Goal: Task Accomplishment & Management: Use online tool/utility

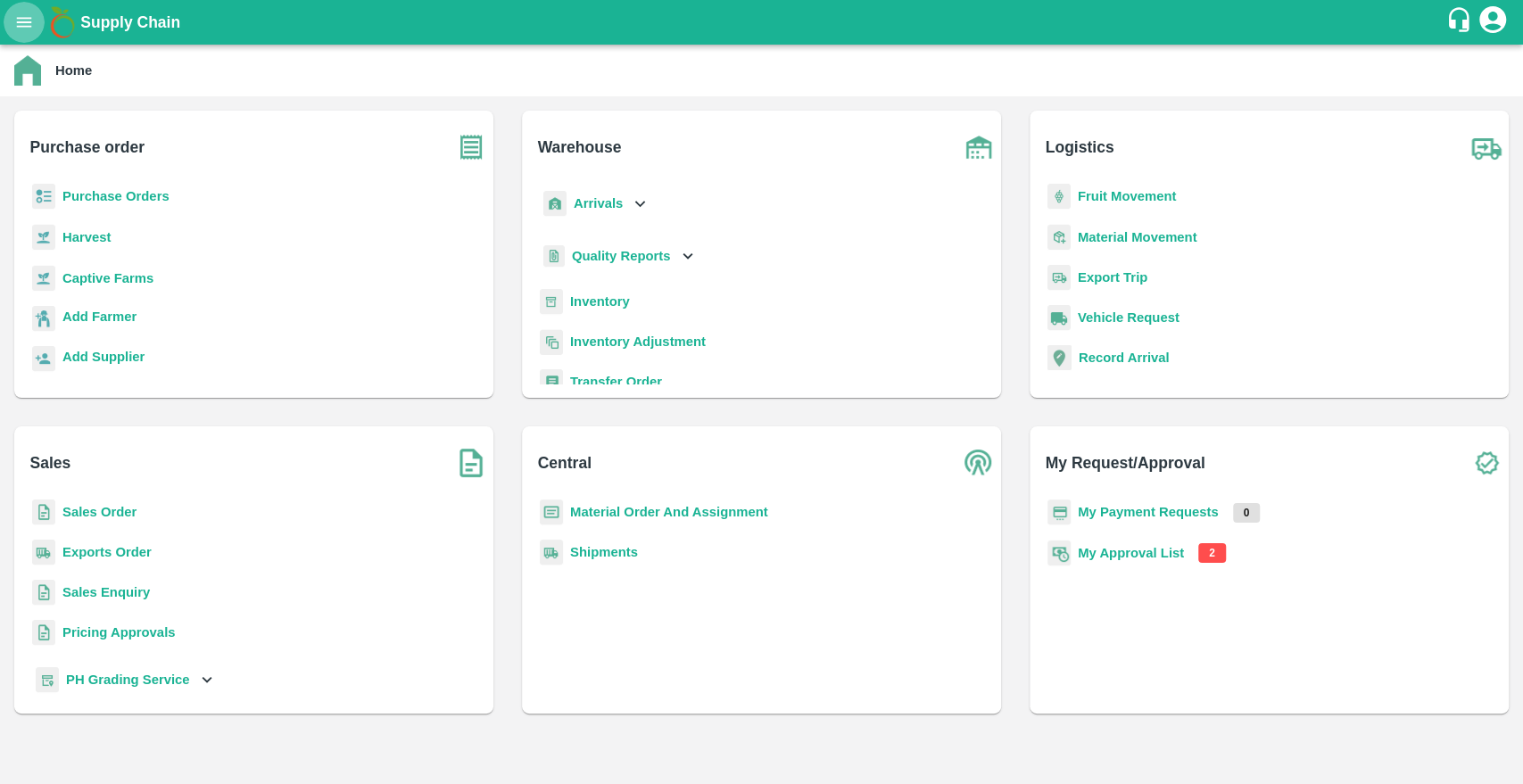
click at [27, 27] on icon "open drawer" at bounding box center [24, 21] width 15 height 10
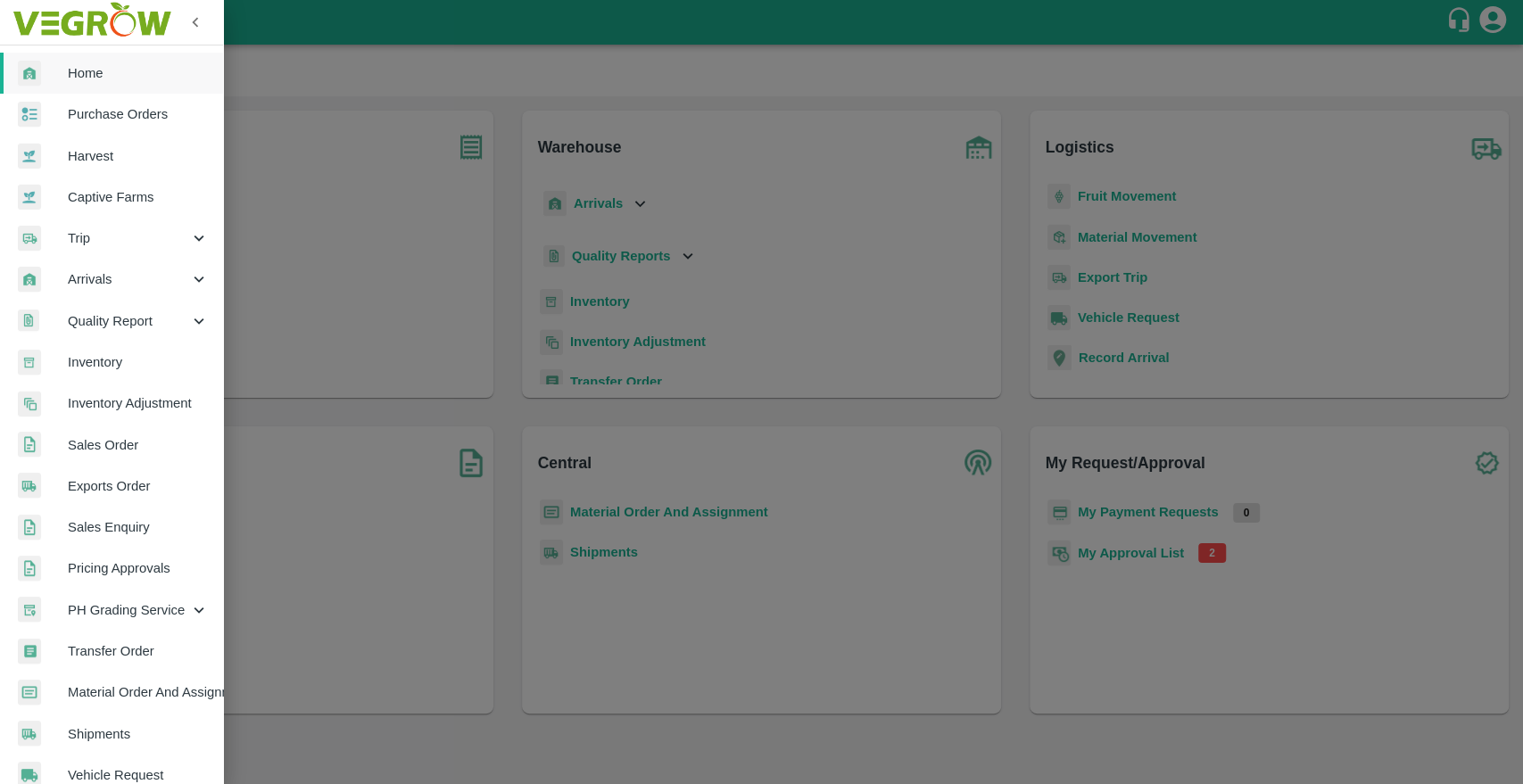
scroll to position [273, 0]
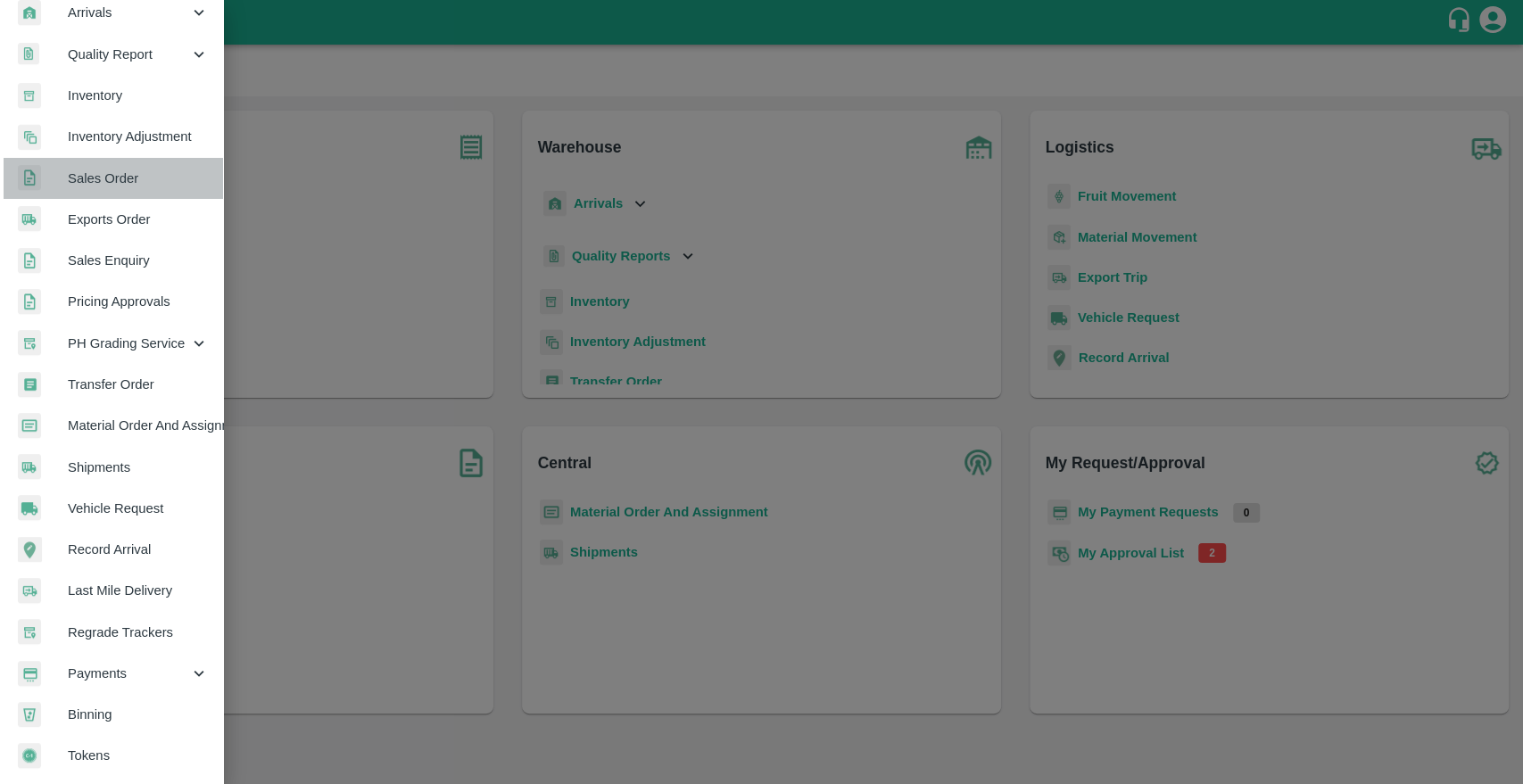
click at [119, 176] on span "Sales Order" at bounding box center [138, 178] width 141 height 20
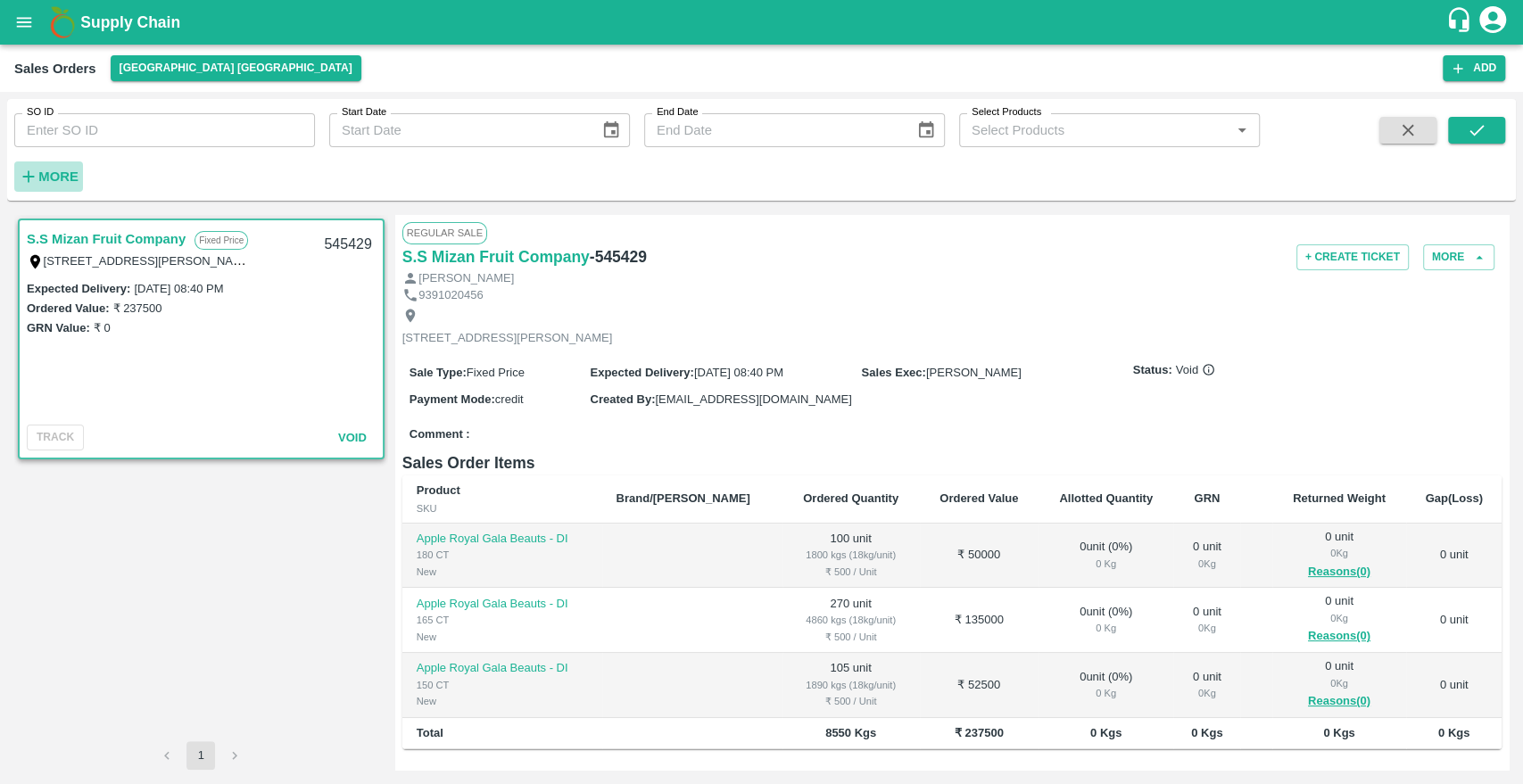
click at [66, 184] on strong "More" at bounding box center [58, 176] width 40 height 14
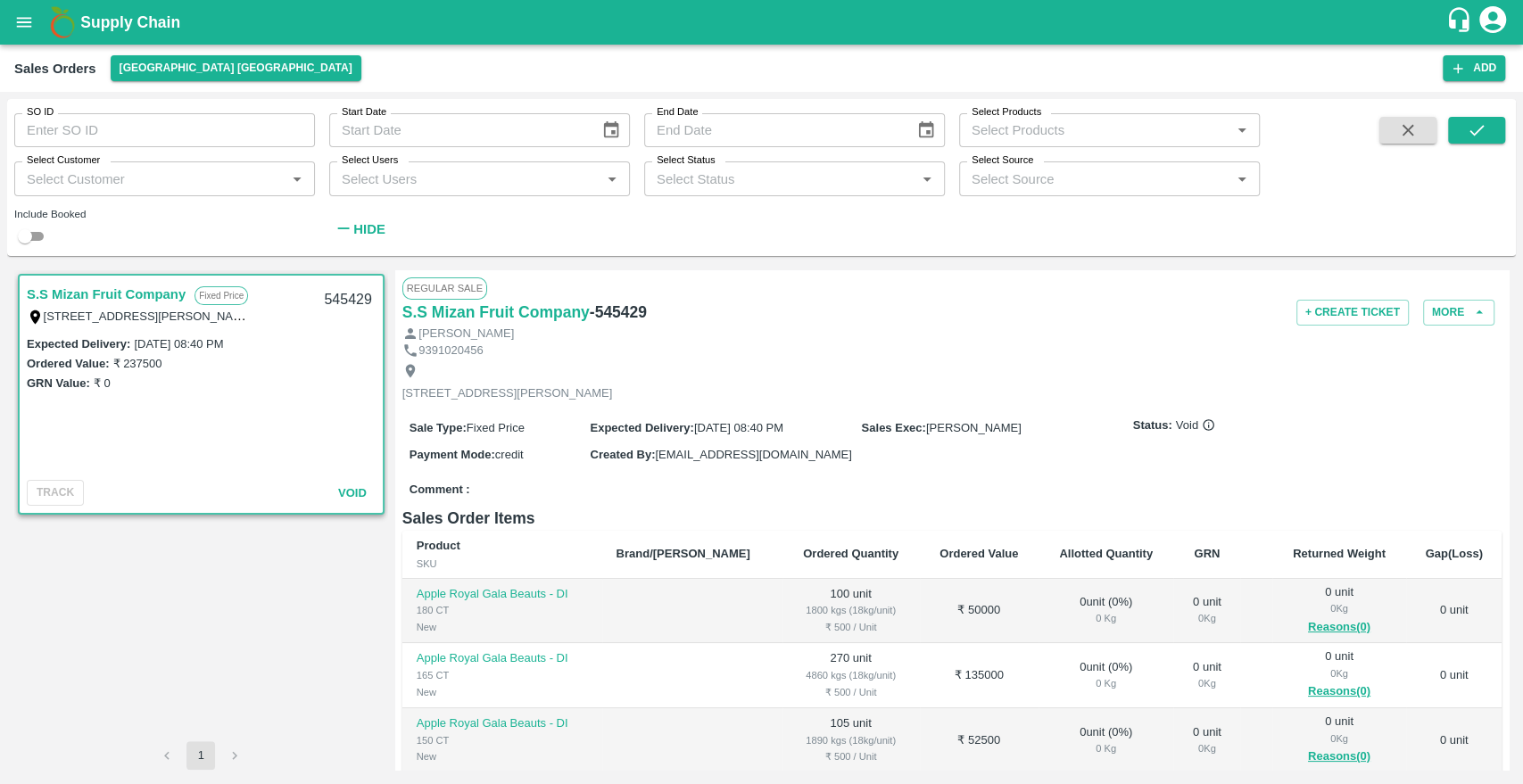
click at [277, 162] on div "Select Customer   *" at bounding box center [164, 178] width 300 height 34
paste input "Laxmi Narayan Fulchand(Narkanda)"
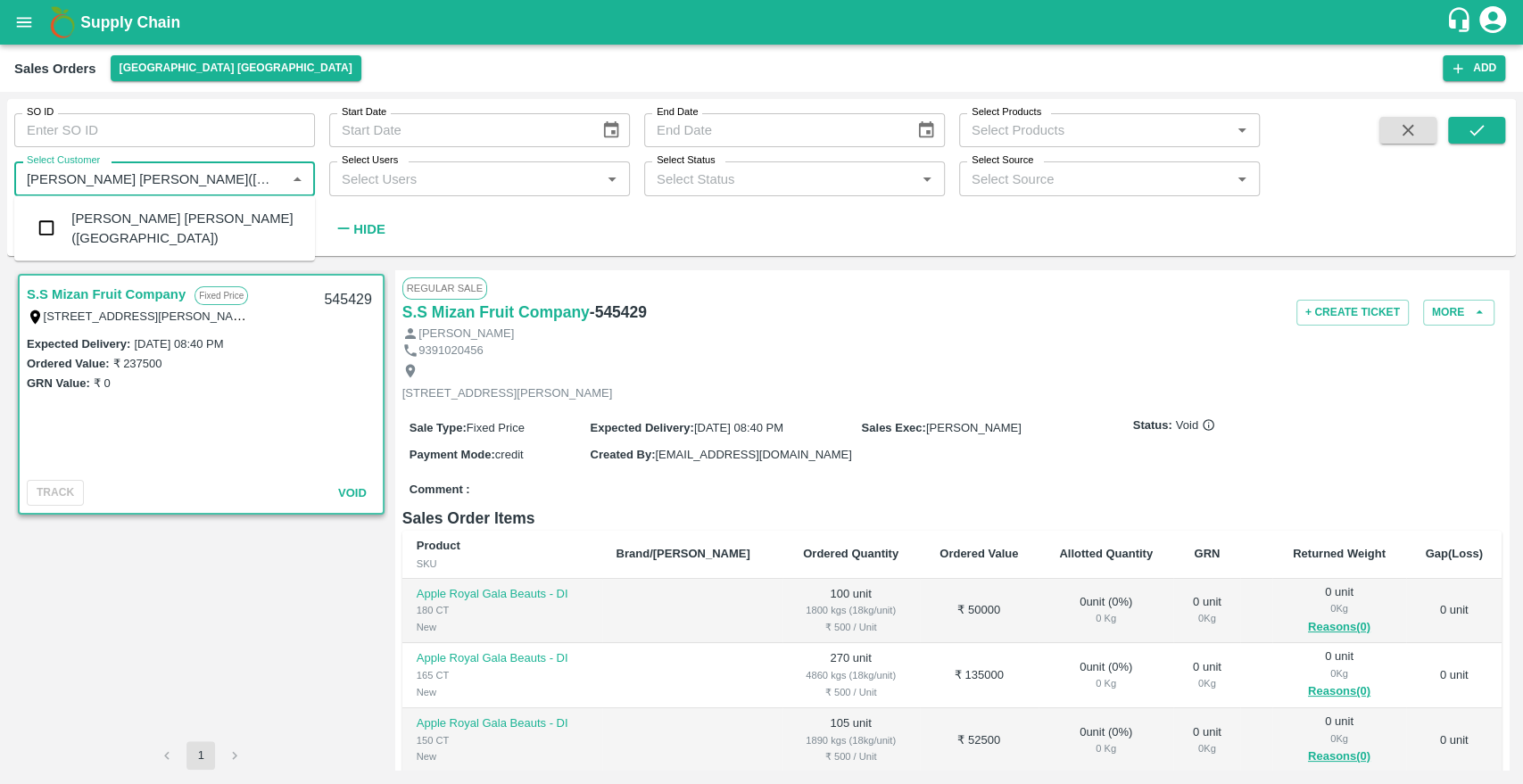
type input "Laxmi Narayan Fulchand(Narkan"
click at [48, 226] on input "checkbox" at bounding box center [47, 228] width 35 height 35
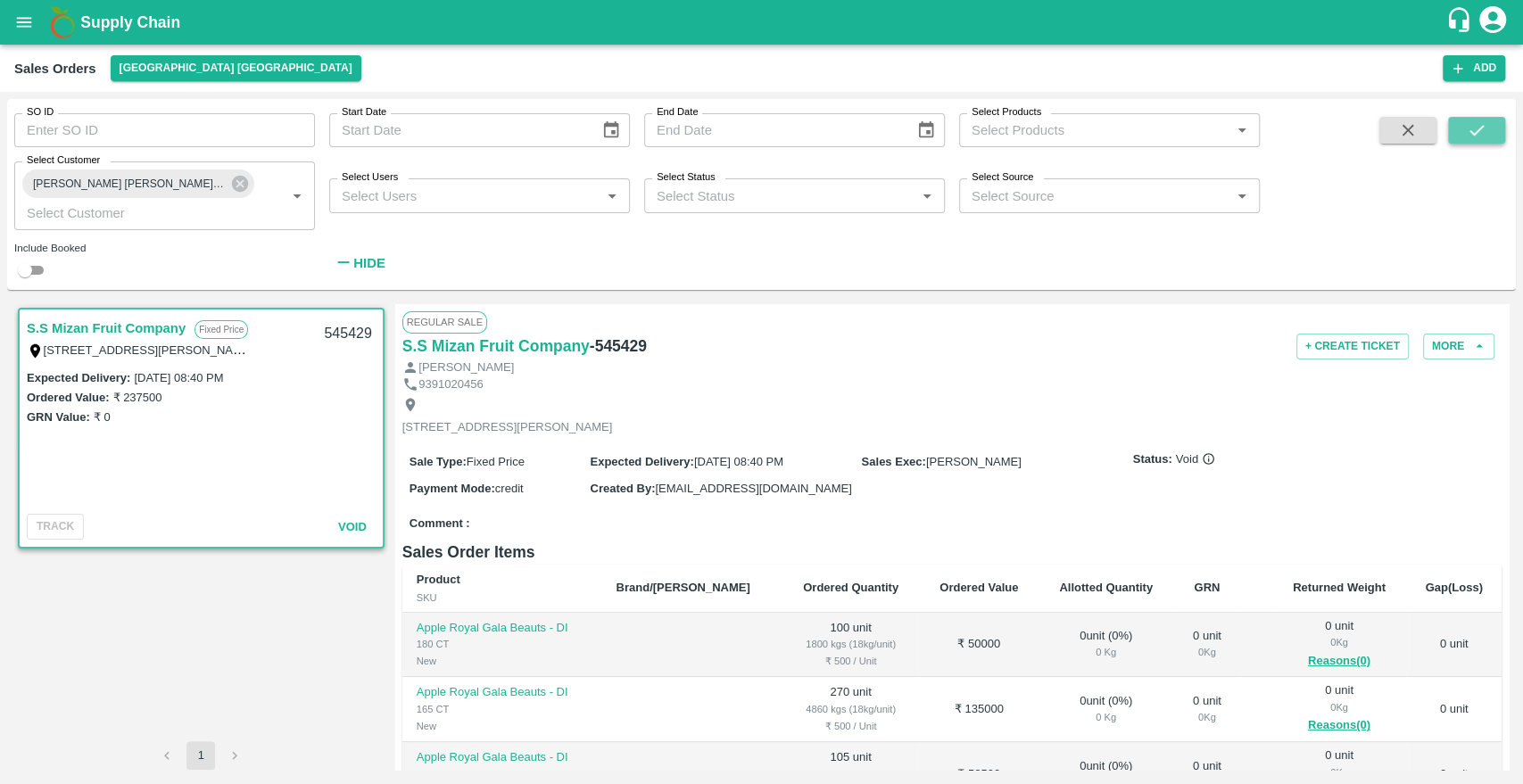
click at [1450, 133] on button "submit" at bounding box center [1476, 130] width 57 height 27
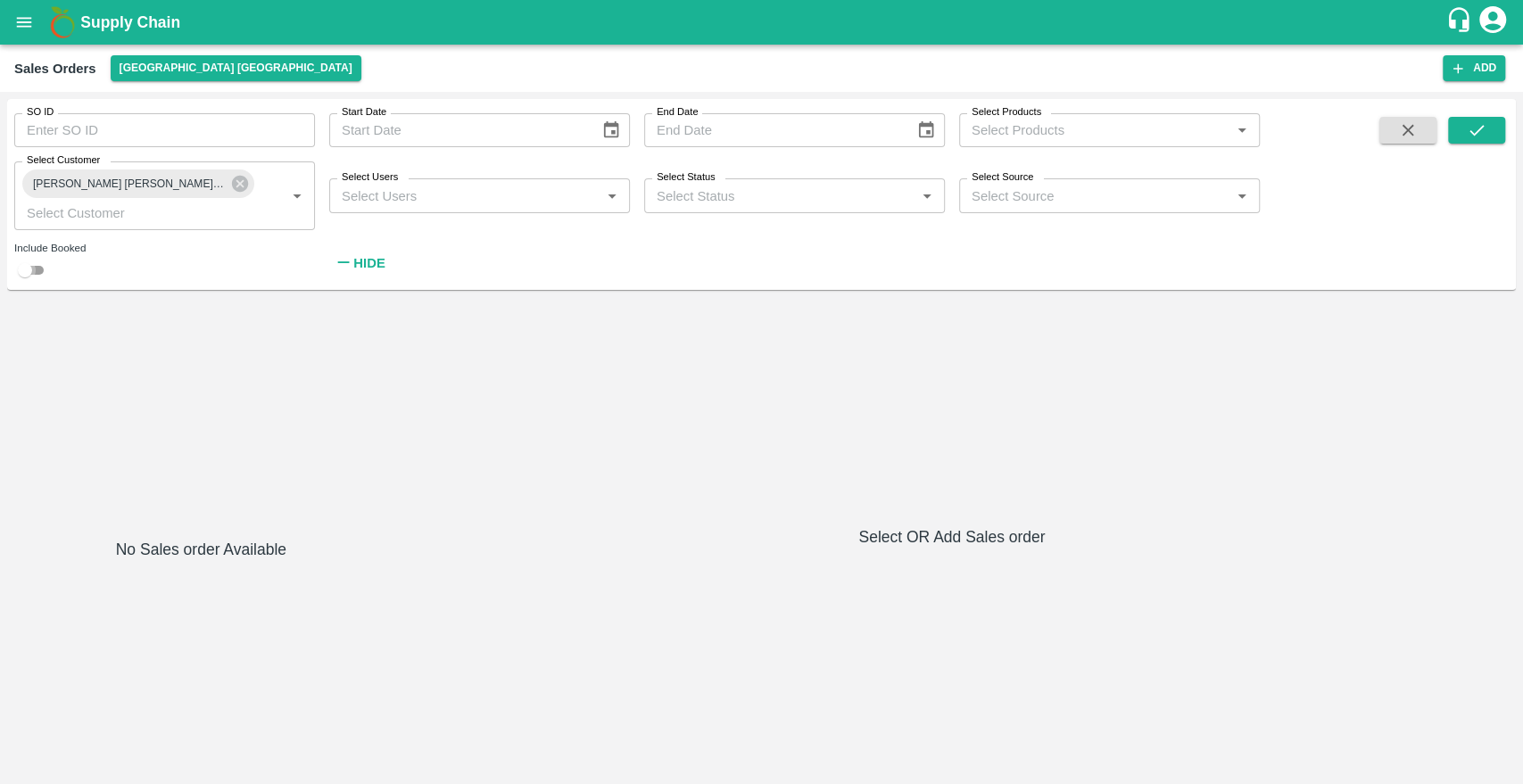
click at [30, 274] on input "checkbox" at bounding box center [24, 269] width 64 height 21
checkbox input "true"
click at [1485, 128] on icon "submit" at bounding box center [1476, 130] width 20 height 20
click at [195, 75] on button "[GEOGRAPHIC_DATA] [GEOGRAPHIC_DATA]" at bounding box center [236, 68] width 251 height 26
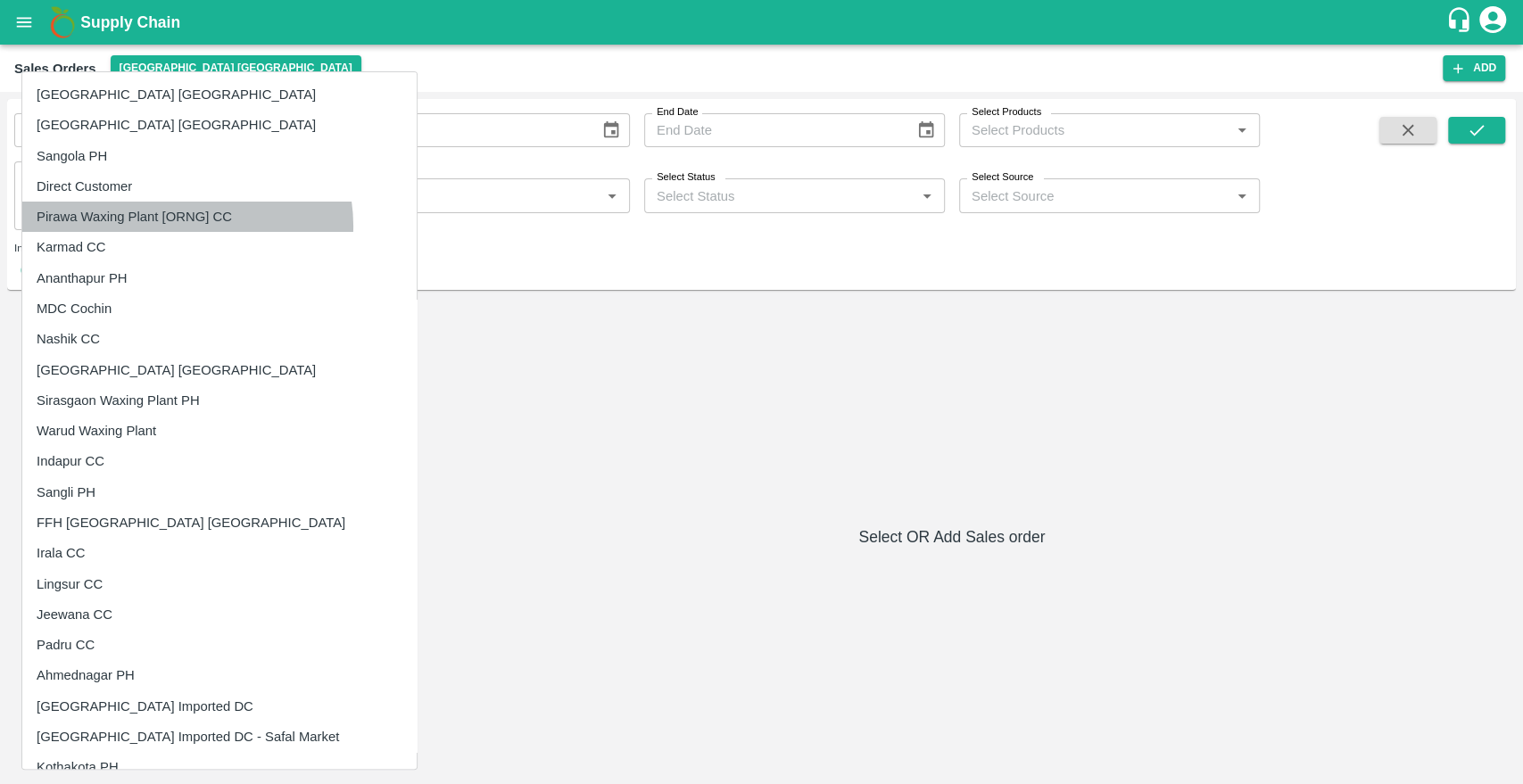
click at [187, 226] on li "Pirawa Waxing Plant [ORNG] CC" at bounding box center [219, 216] width 395 height 31
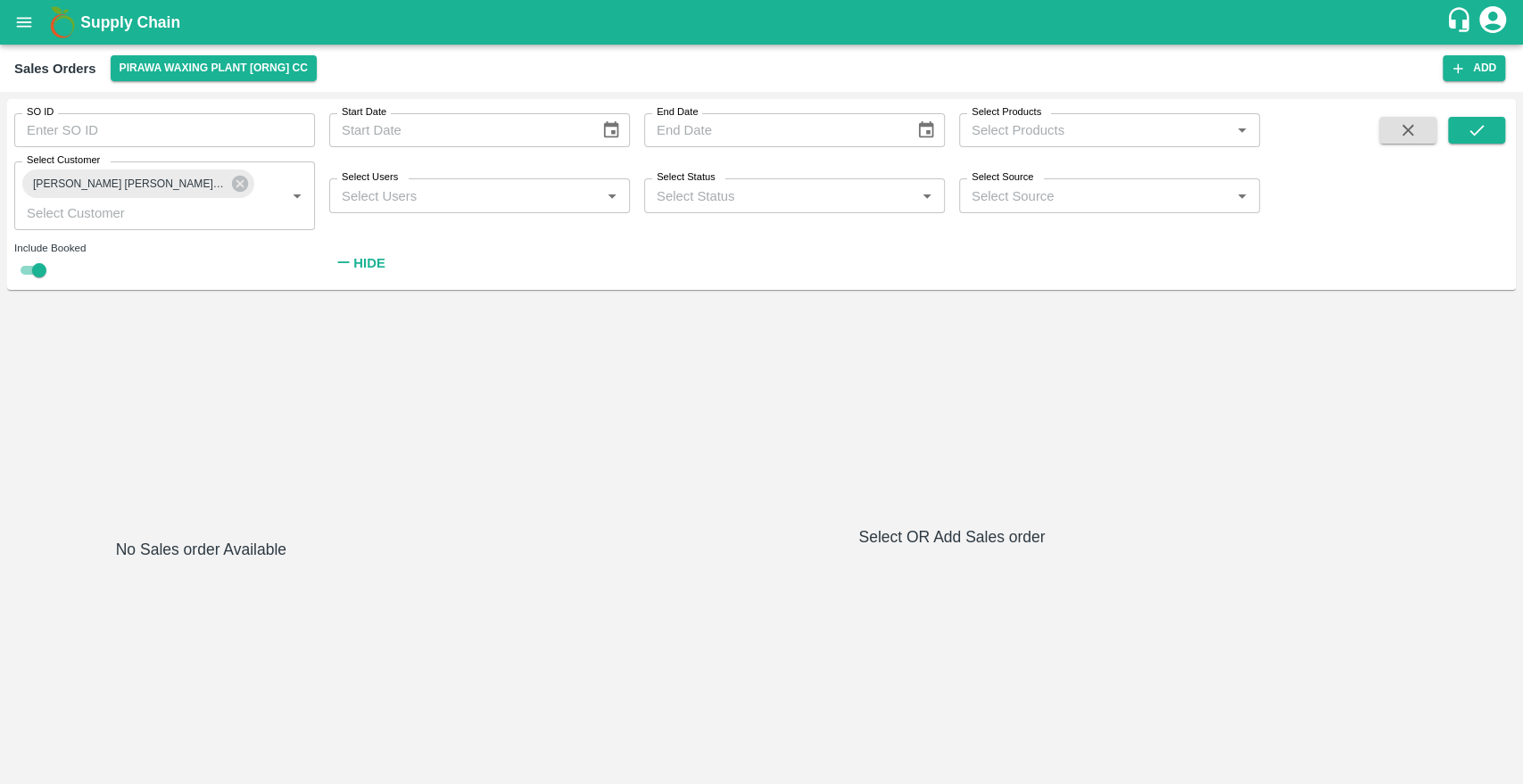
scroll to position [938, 0]
click at [214, 76] on button "Pirawa Waxing Plant [ORNG] CC" at bounding box center [214, 68] width 206 height 26
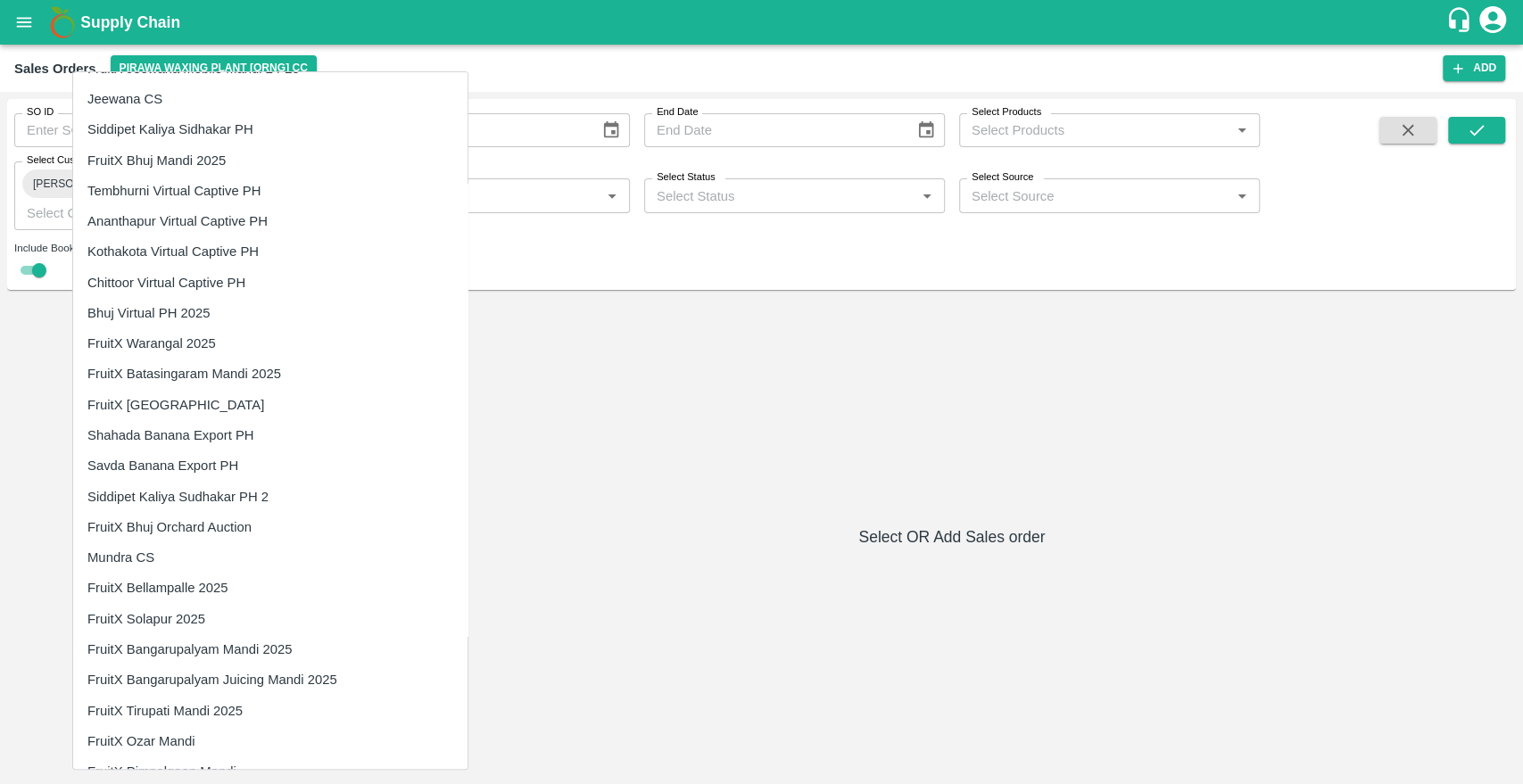
scroll to position [2773, 0]
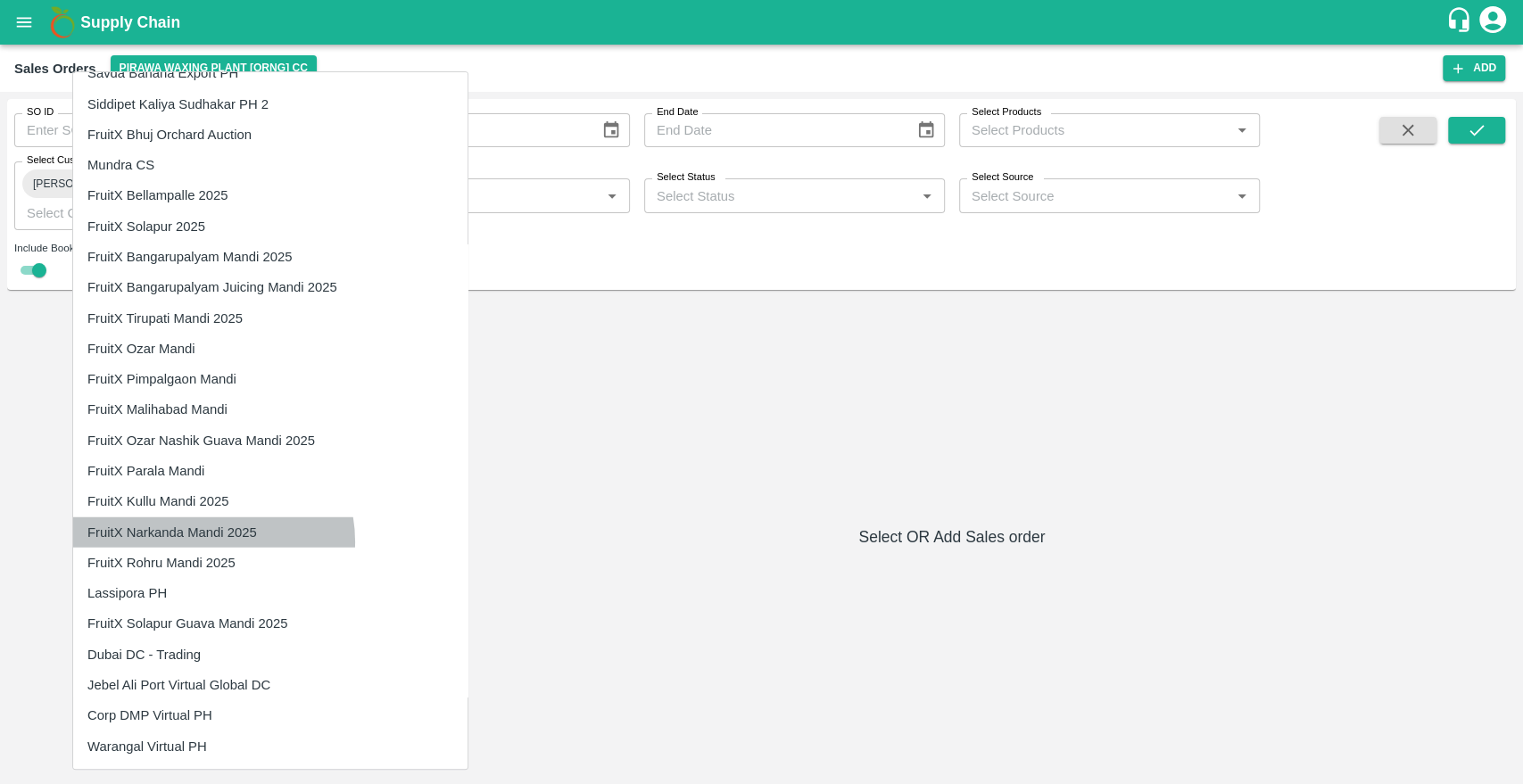
click at [206, 543] on li "FruitX Narkanda Mandi 2025" at bounding box center [270, 532] width 395 height 31
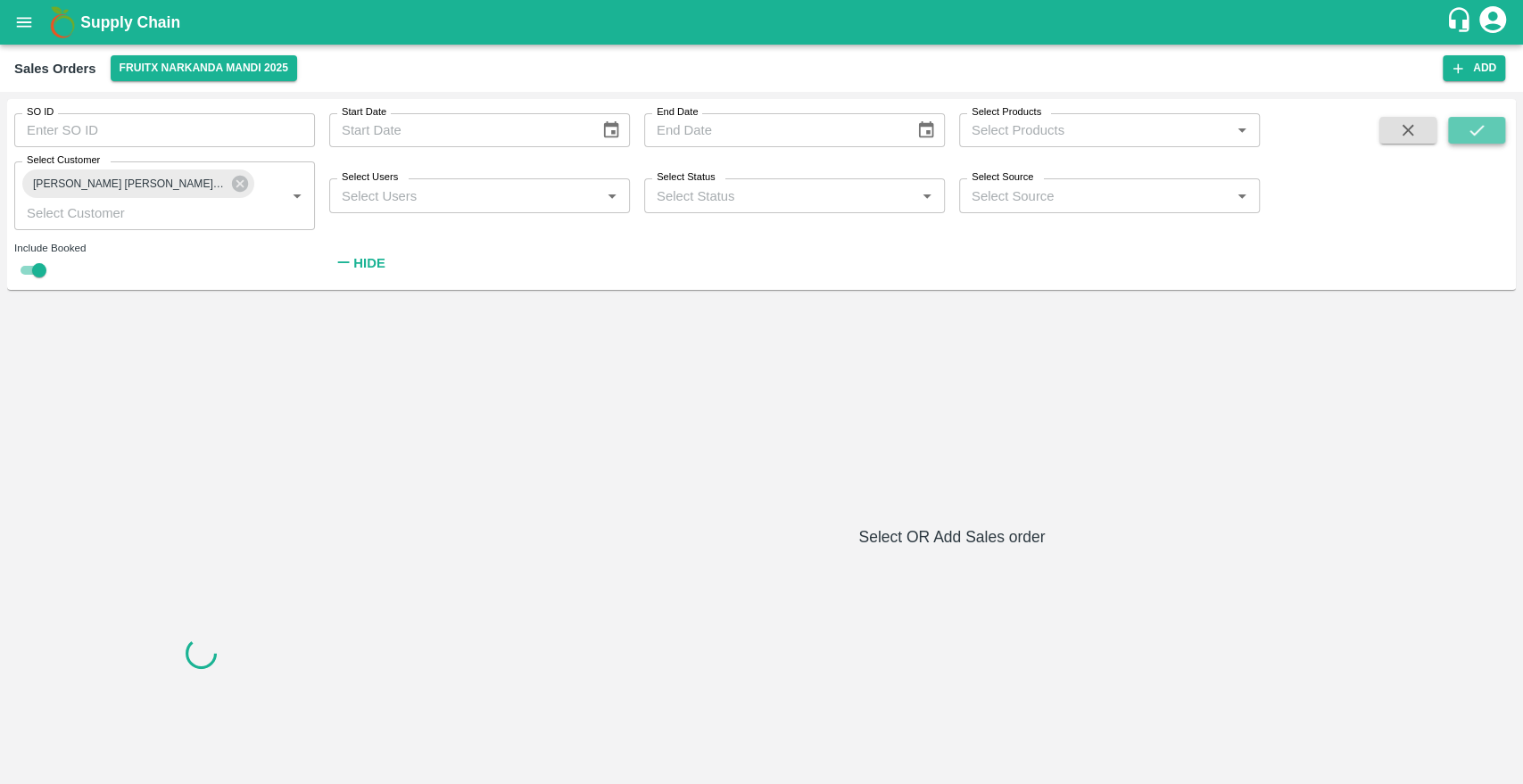
click at [1477, 134] on icon "submit" at bounding box center [1476, 130] width 20 height 20
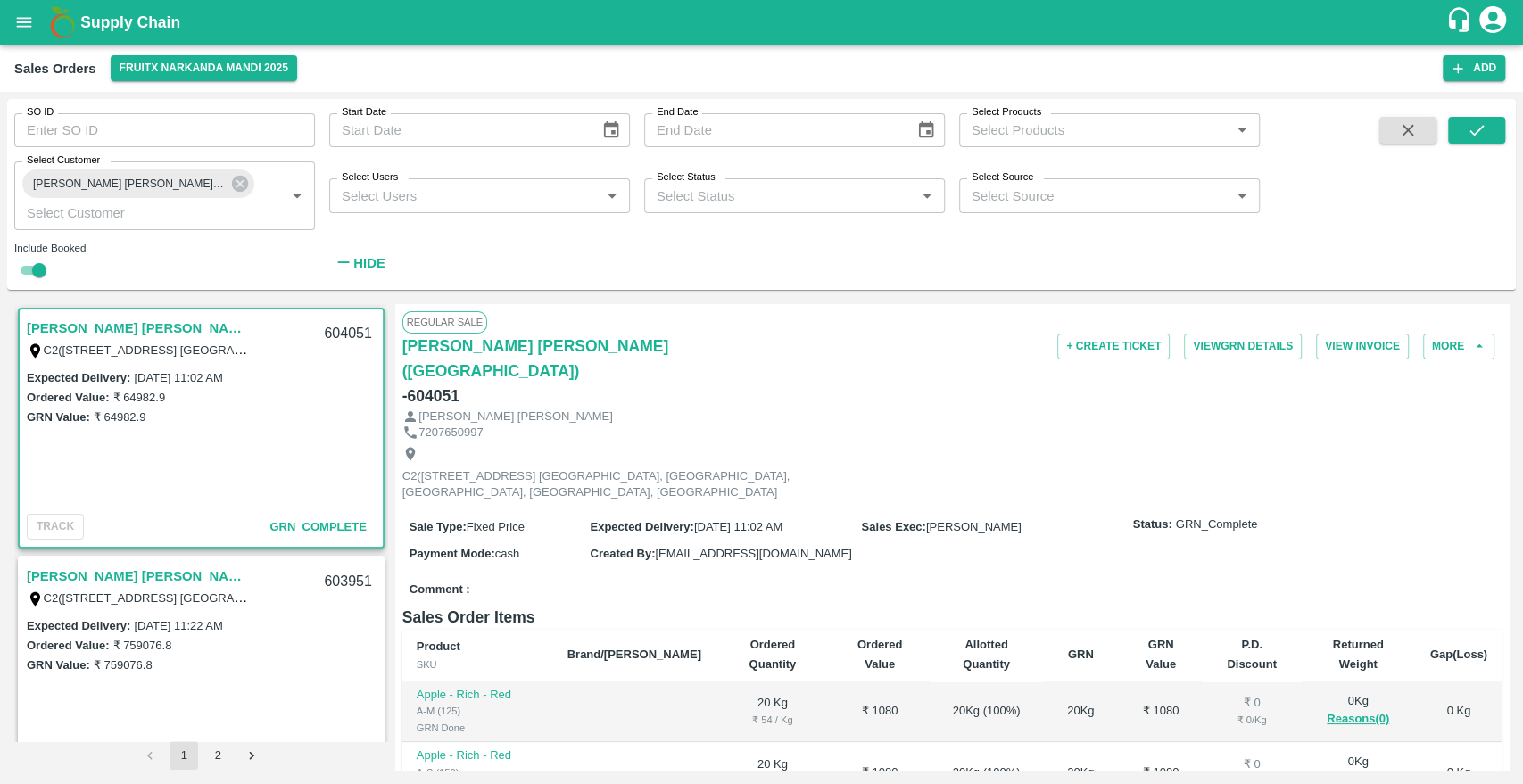
click at [339, 362] on div "Laxmi Narayan Fulchand(Narkanda) C2(9-28) Laxminagar Colony X Road Kothepat , ,…" at bounding box center [201, 337] width 363 height 57
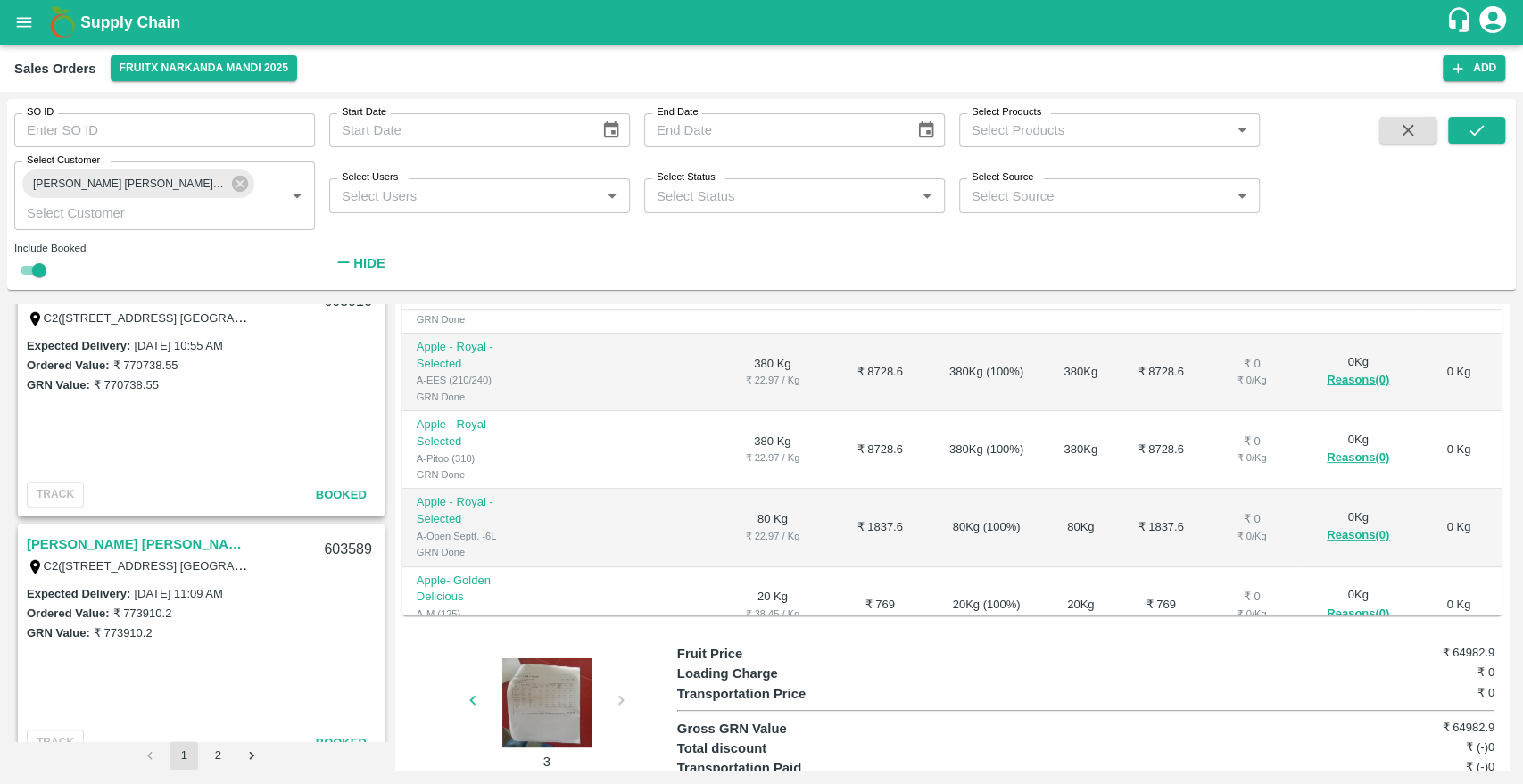
scroll to position [652, 0]
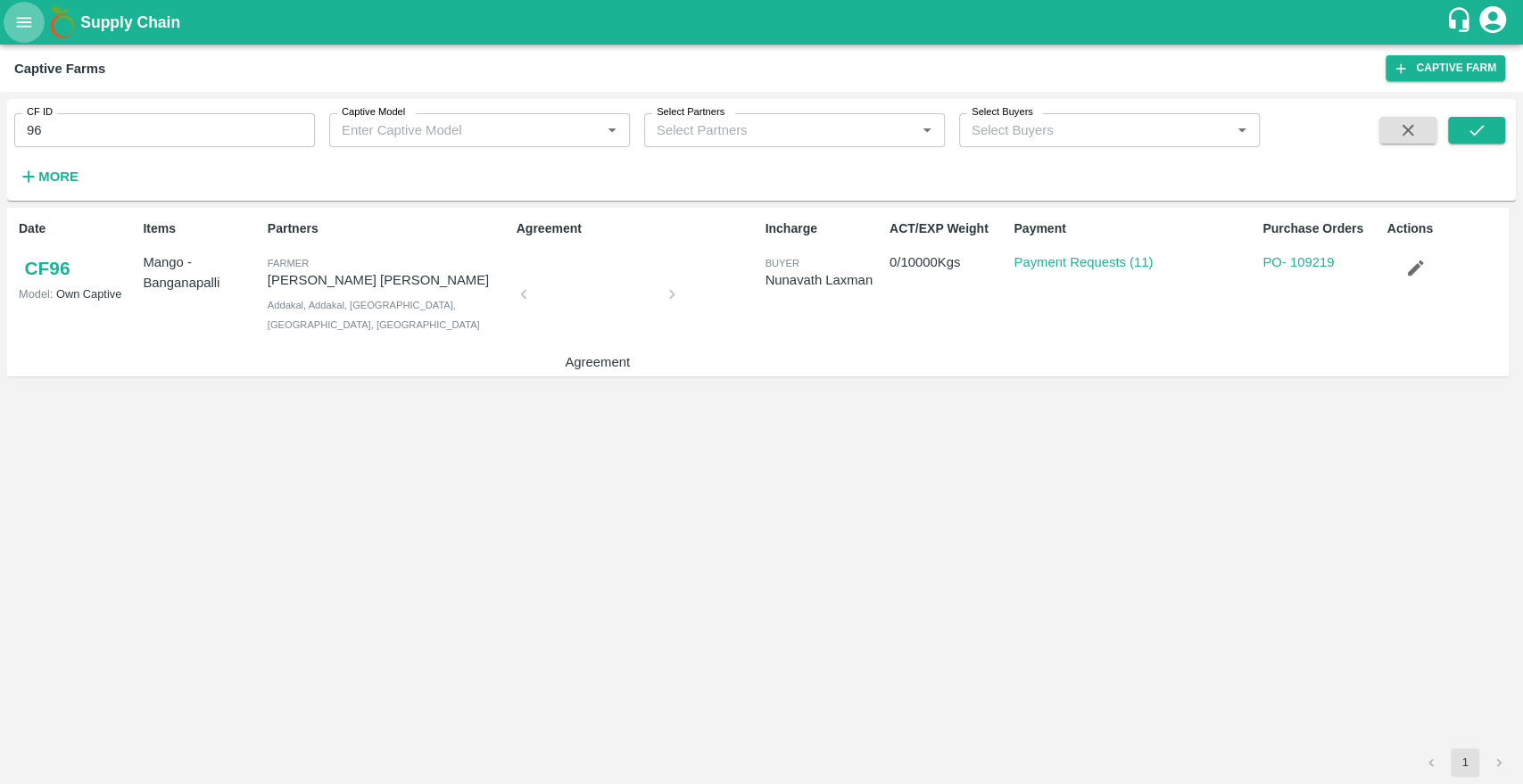
click at [23, 20] on icon "open drawer" at bounding box center [23, 21] width 20 height 20
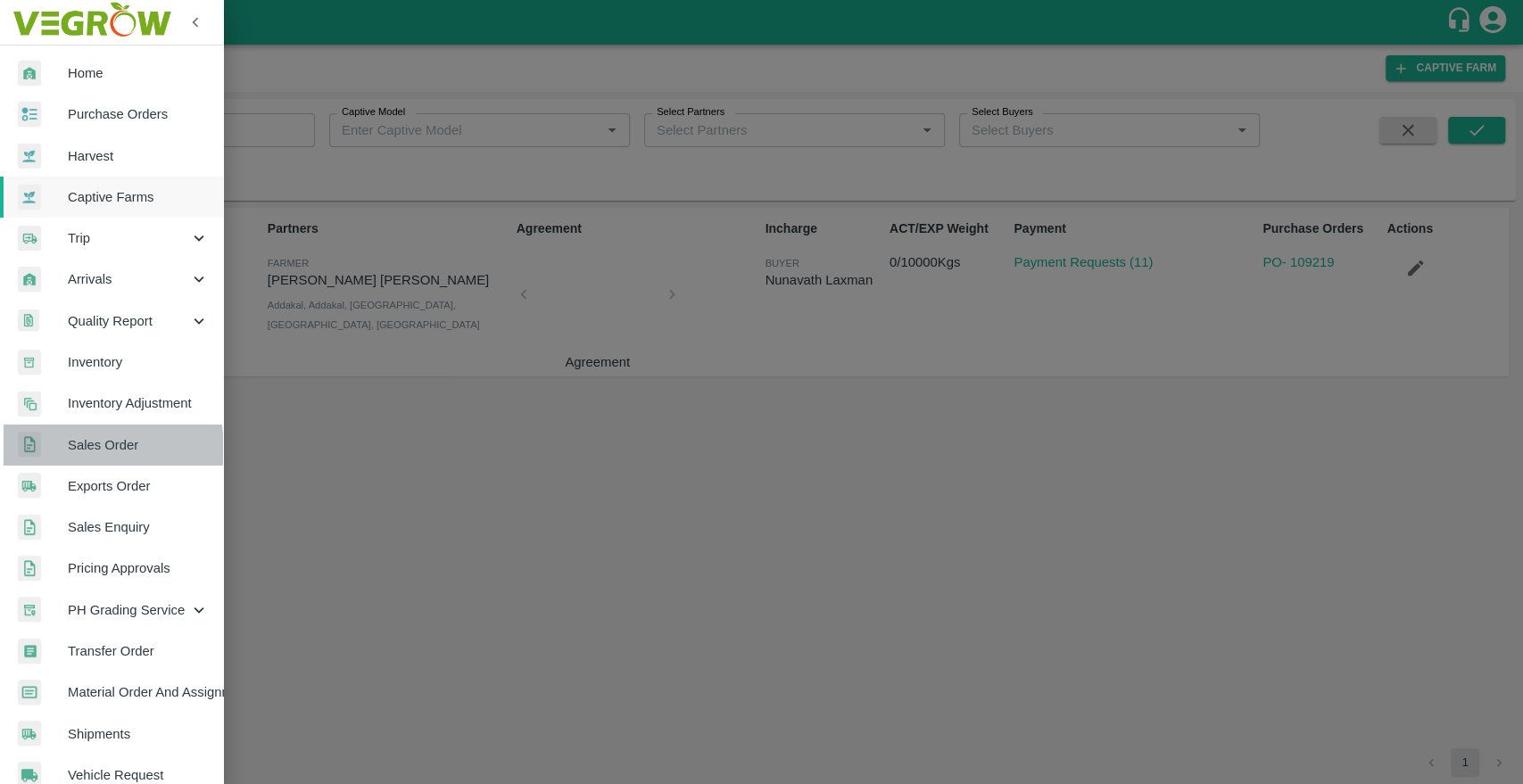
click at [101, 447] on span "Sales Order" at bounding box center [138, 445] width 141 height 20
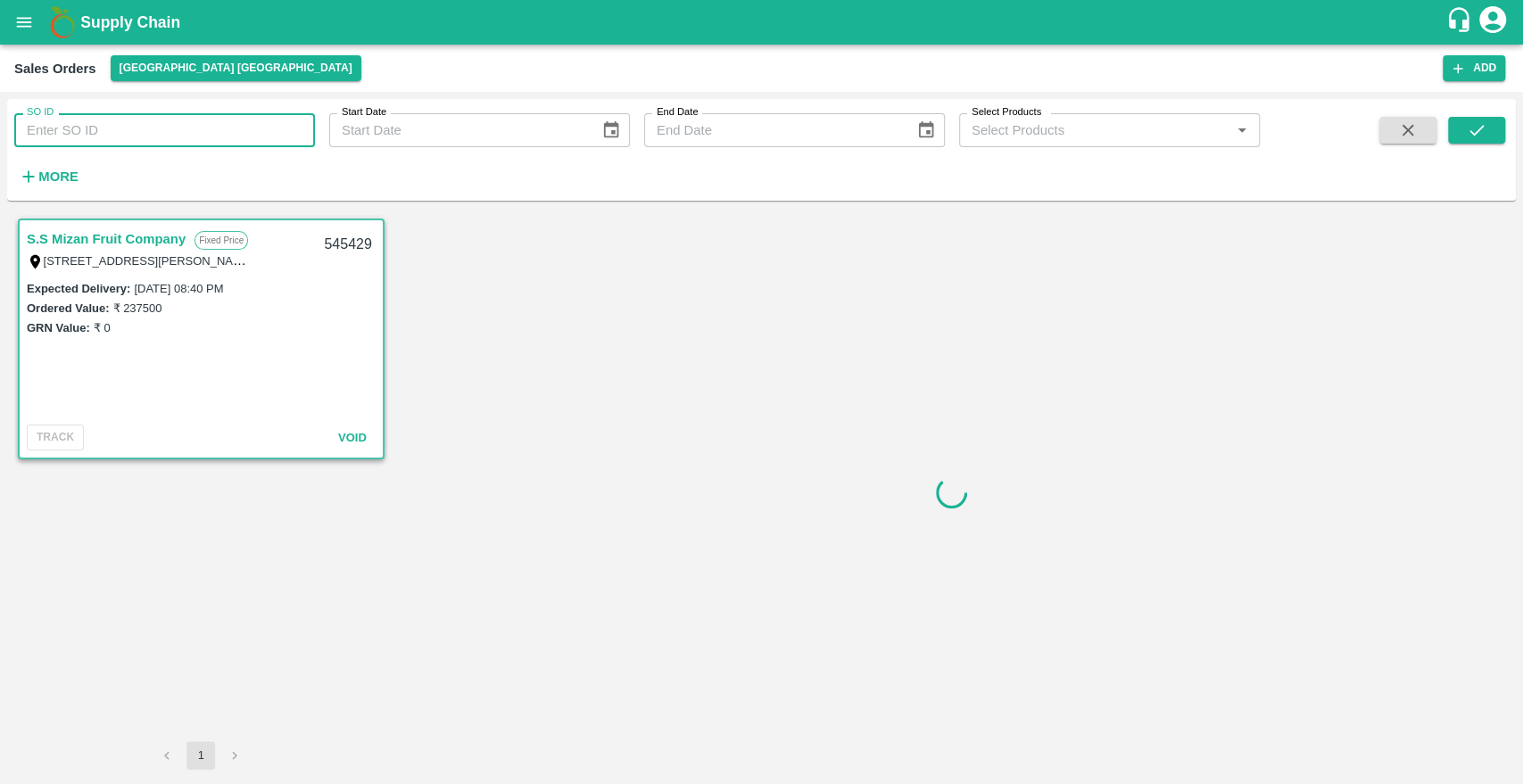
click at [115, 128] on input "SO ID" at bounding box center [164, 131] width 300 height 34
paste input "603694"
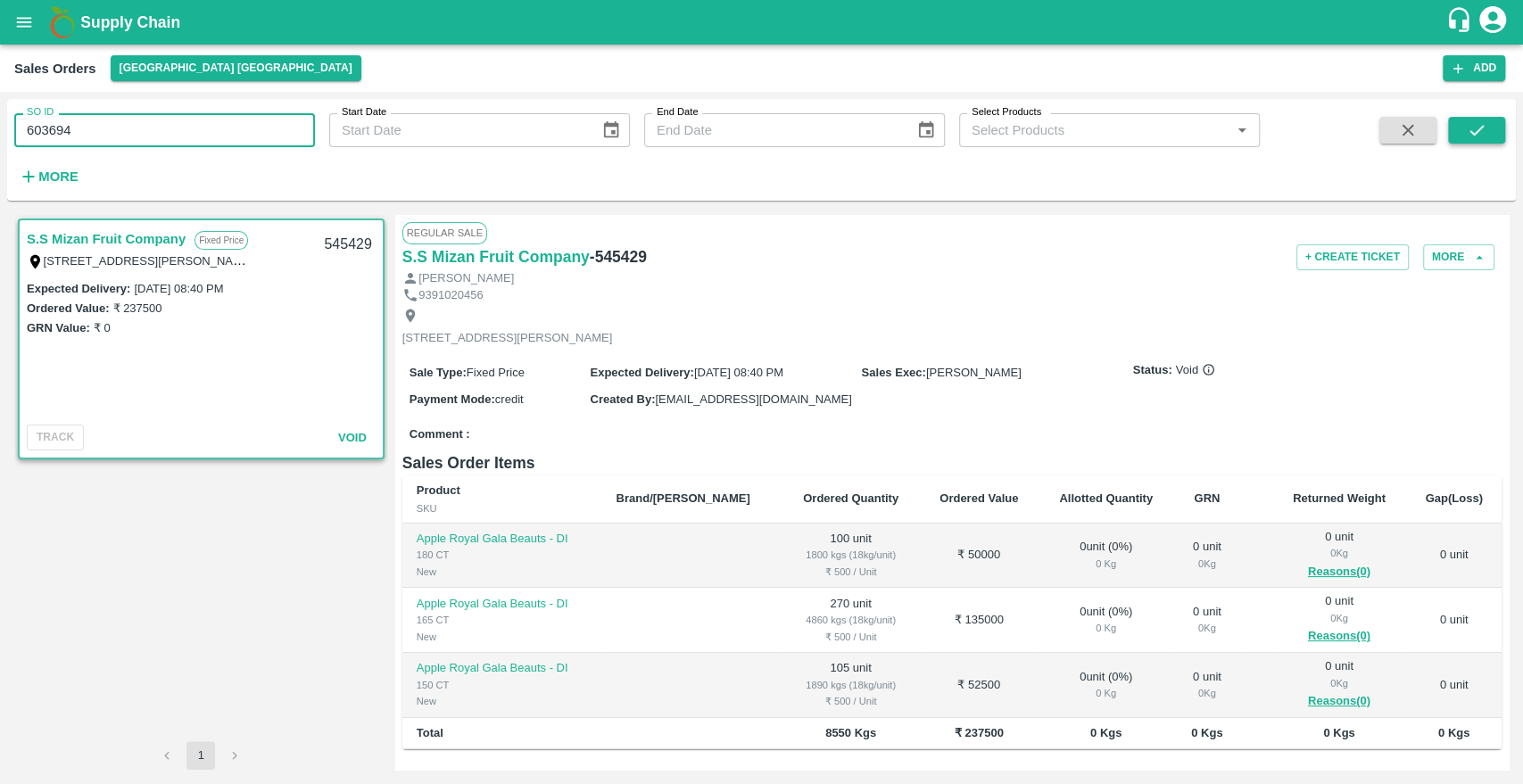
type input "603694"
click at [1492, 132] on button "submit" at bounding box center [1476, 130] width 57 height 27
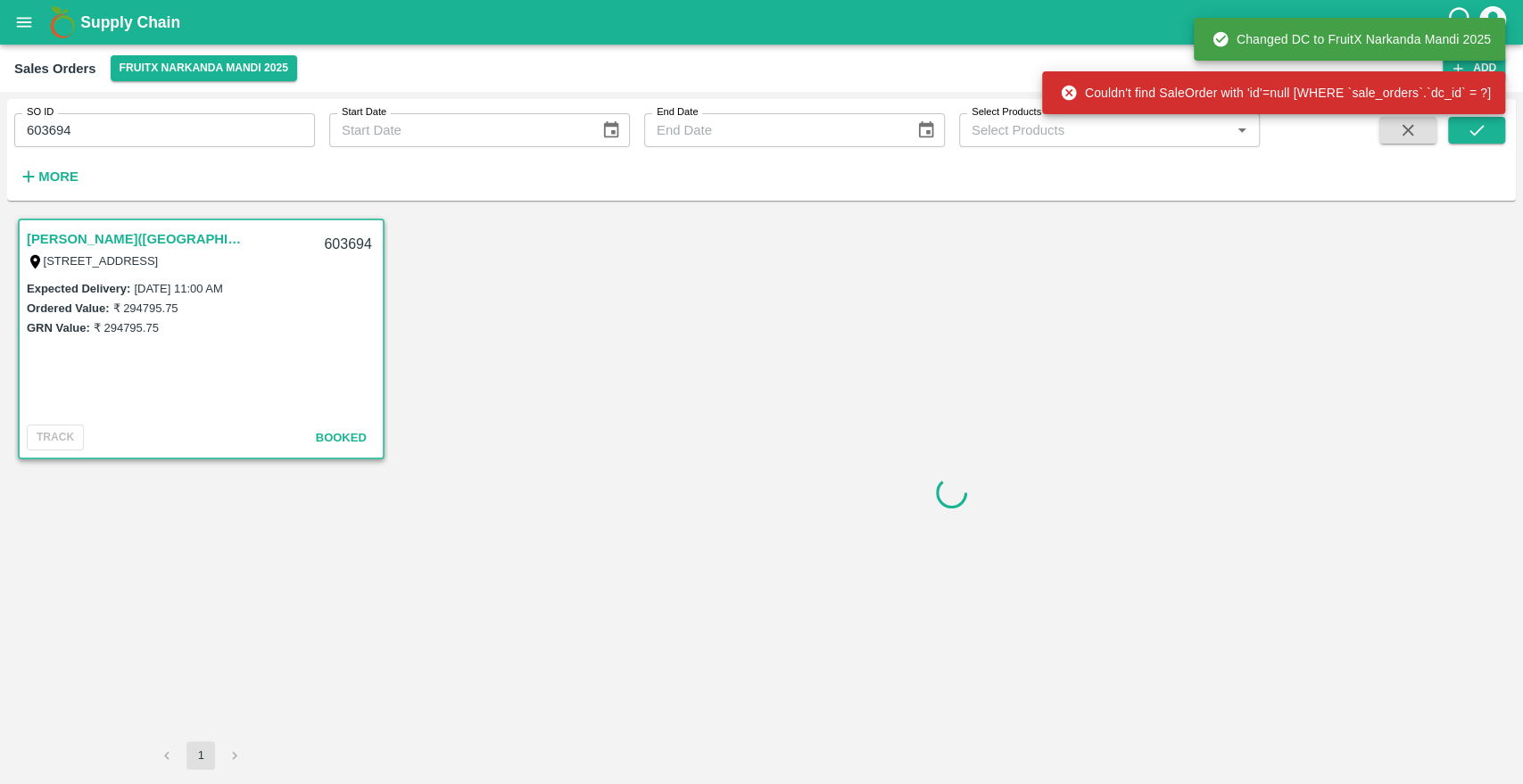
click at [113, 231] on link "[PERSON_NAME]([GEOGRAPHIC_DATA])" at bounding box center [138, 239] width 223 height 23
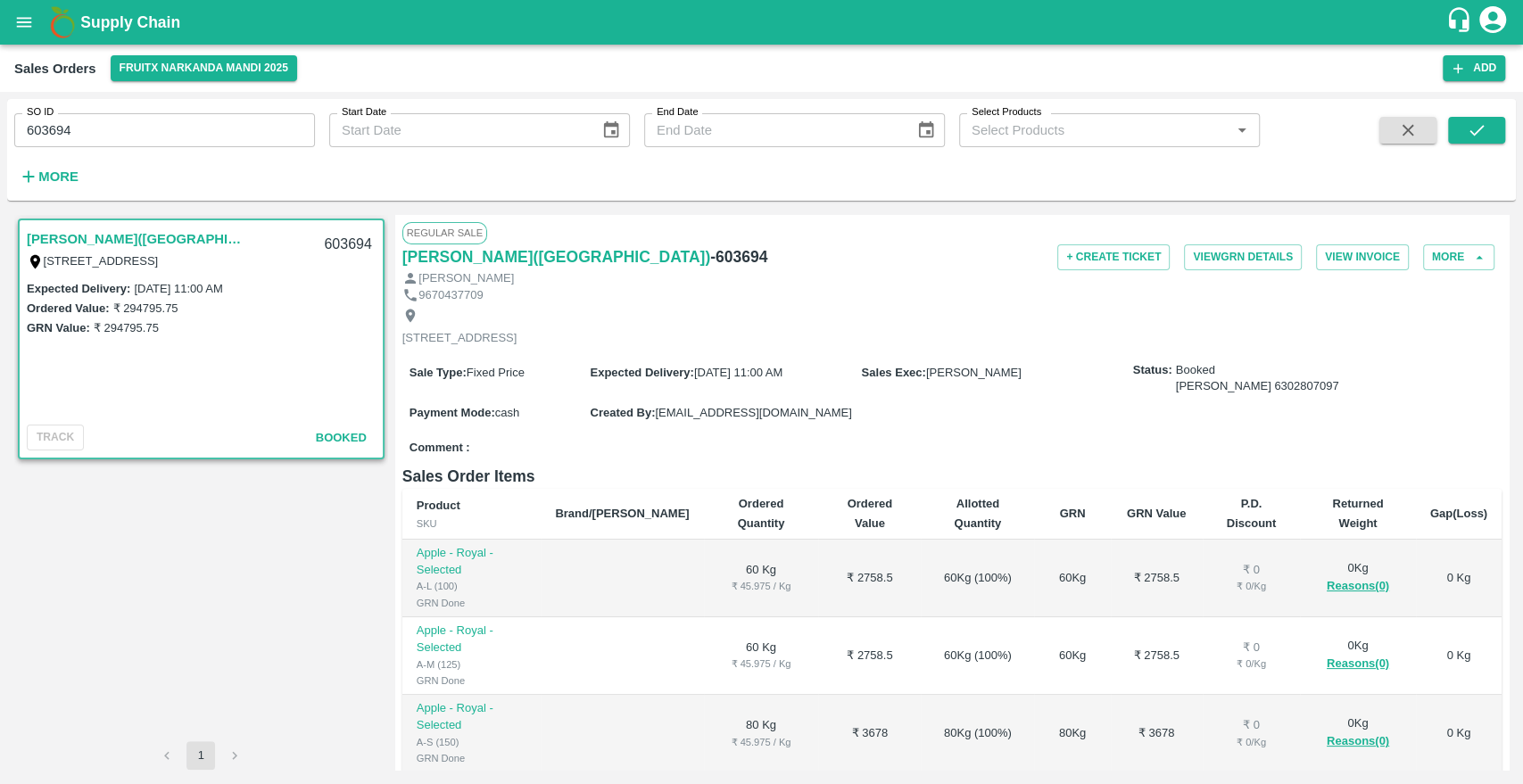
click at [127, 248] on link "[PERSON_NAME]([GEOGRAPHIC_DATA])" at bounding box center [138, 239] width 223 height 23
click at [1347, 255] on button "View Invoice" at bounding box center [1363, 257] width 93 height 26
